Goal: Information Seeking & Learning: Learn about a topic

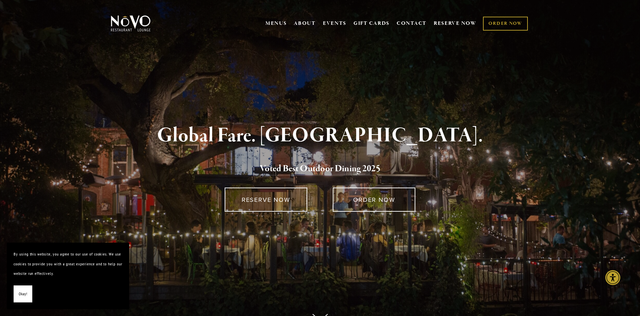
click at [320, 158] on div "Global Fare. Creekside Ambiance. Voted Best Outdoor Dining 202 5" at bounding box center [320, 150] width 397 height 51
